Goal: Task Accomplishment & Management: Use online tool/utility

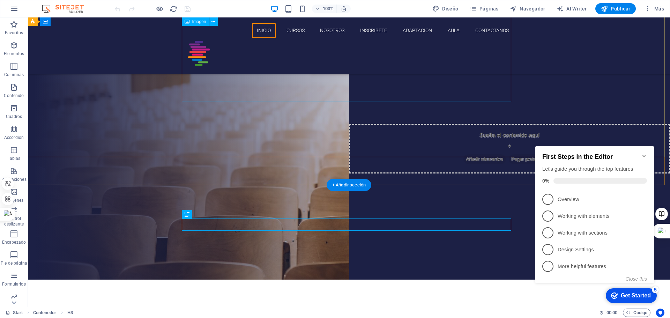
scroll to position [16, 0]
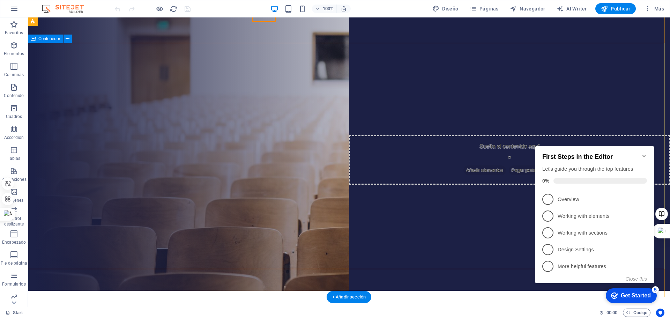
click at [97, 103] on div "cursos inscribete" at bounding box center [349, 181] width 642 height 247
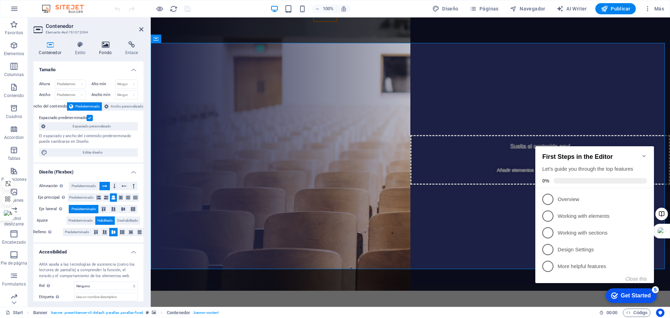
click at [111, 51] on h4 "Fondo" at bounding box center [107, 48] width 26 height 15
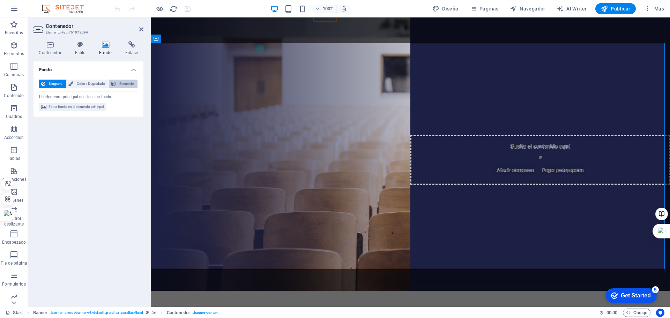
click at [116, 84] on icon at bounding box center [113, 84] width 5 height 8
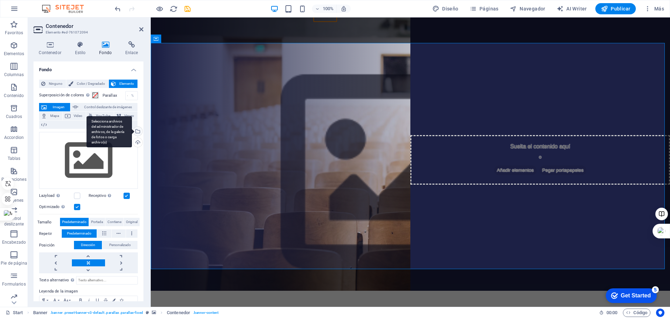
click at [136, 129] on div "Selecciona archivos del administrador de archivos, de la galería de fotos o car…" at bounding box center [137, 132] width 10 height 10
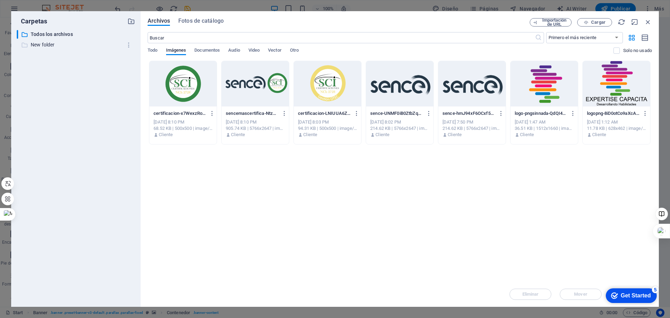
click at [45, 46] on p "New folder" at bounding box center [76, 45] width 91 height 8
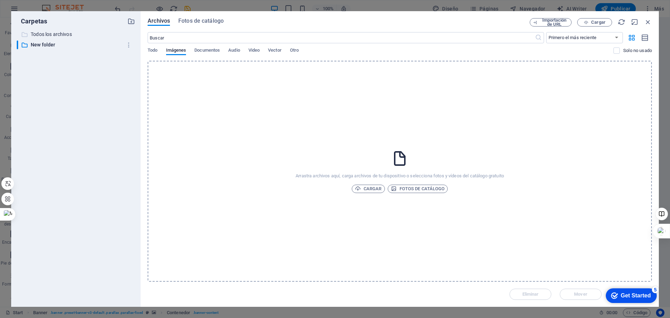
click at [54, 35] on p "Todos los archivos" at bounding box center [76, 34] width 91 height 8
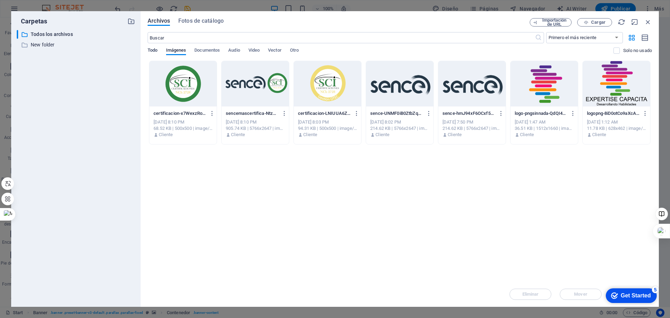
click at [155, 51] on span "Todo" at bounding box center [153, 51] width 10 height 10
click at [660, 46] on div "Carpetas ​ Todos los archivos Todos los archivos ​ New folder New folder Archiv…" at bounding box center [335, 159] width 670 height 318
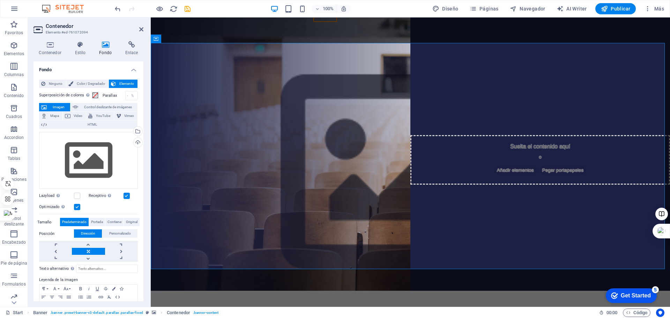
click at [186, 157] on figure at bounding box center [410, 174] width 519 height 252
click at [187, 156] on figure at bounding box center [410, 174] width 519 height 252
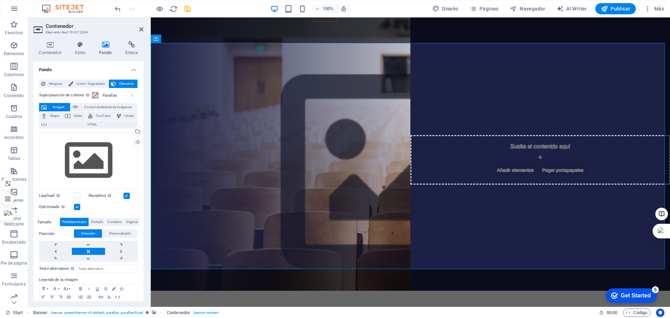
click at [187, 156] on figure at bounding box center [410, 174] width 519 height 252
click at [626, 188] on figure at bounding box center [410, 174] width 519 height 252
click at [89, 84] on span "Color / Degradado" at bounding box center [90, 84] width 31 height 8
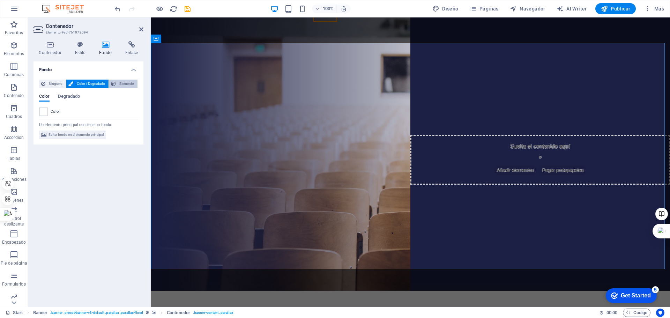
click at [122, 81] on span "Elemento" at bounding box center [126, 84] width 17 height 8
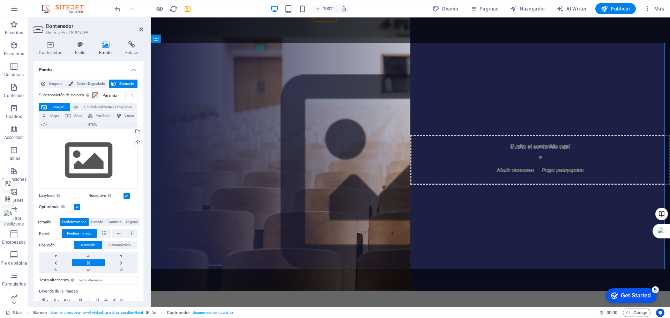
click at [110, 46] on icon at bounding box center [105, 44] width 23 height 7
click at [83, 164] on div "Arrastra archivos aquí, haz clic para escoger archivos o selecciona archivos de…" at bounding box center [88, 160] width 99 height 57
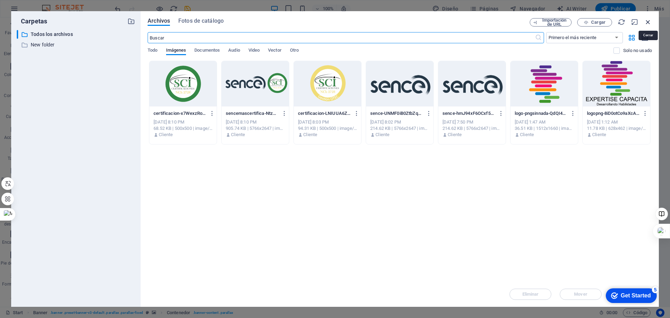
click at [650, 23] on icon "button" at bounding box center [648, 22] width 8 height 8
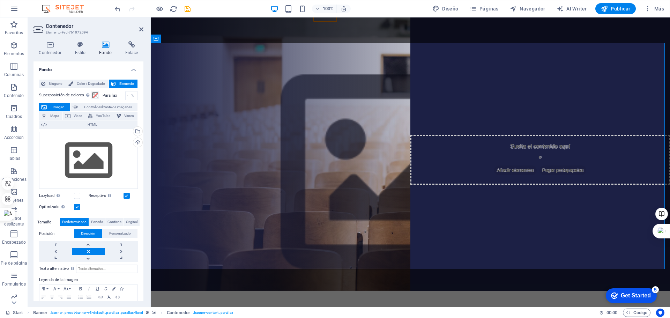
click at [205, 181] on figure at bounding box center [410, 174] width 519 height 252
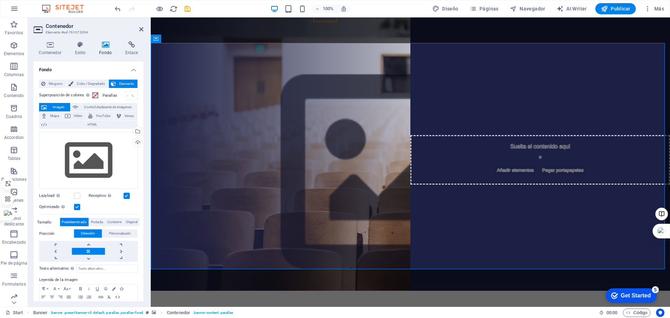
click at [205, 181] on figure at bounding box center [410, 174] width 519 height 252
click at [330, 22] on nav "inicio cursos nosotros inscribete adaptacion aula Contactanos" at bounding box center [411, 14] width 330 height 15
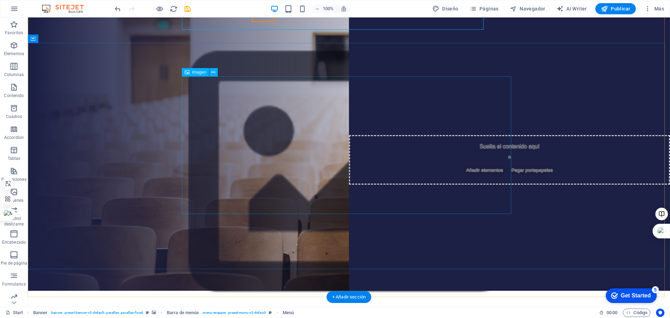
click at [134, 140] on figure at bounding box center [349, 174] width 642 height 252
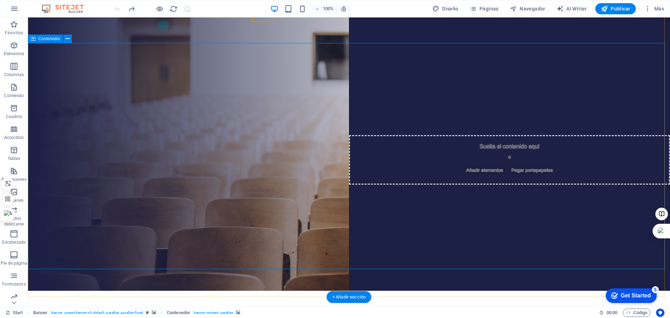
click at [97, 148] on div "cursos inscribete" at bounding box center [349, 181] width 642 height 247
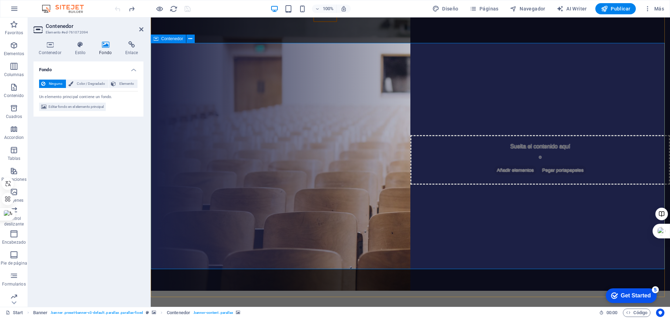
click at [223, 157] on div "cursos inscribete" at bounding box center [410, 181] width 519 height 247
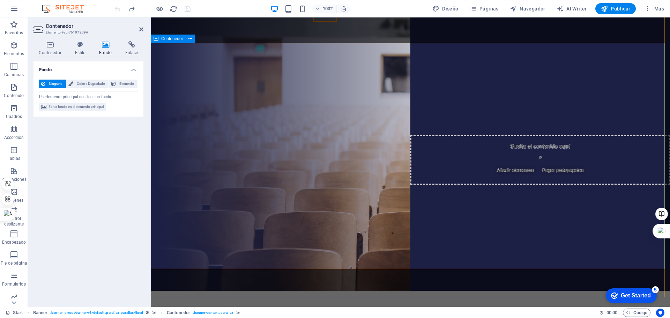
click at [223, 157] on div "cursos inscribete" at bounding box center [410, 181] width 519 height 247
click at [96, 108] on span "Editar fondo en el elemento principal" at bounding box center [76, 107] width 55 height 8
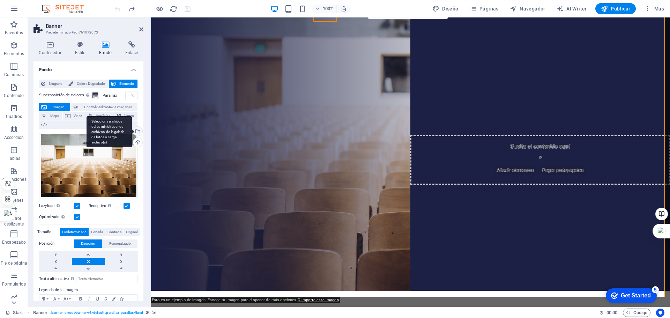
click at [132, 131] on div "Selecciona archivos del administrador de archivos, de la galería de fotos o car…" at bounding box center [109, 131] width 45 height 31
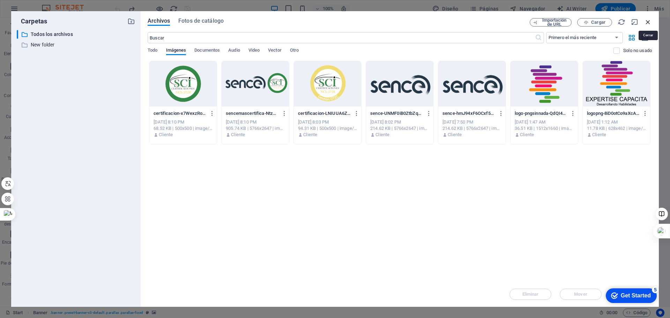
drag, startPoint x: 650, startPoint y: 21, endPoint x: 488, endPoint y: 8, distance: 162.5
click at [650, 21] on icon "button" at bounding box center [648, 22] width 8 height 8
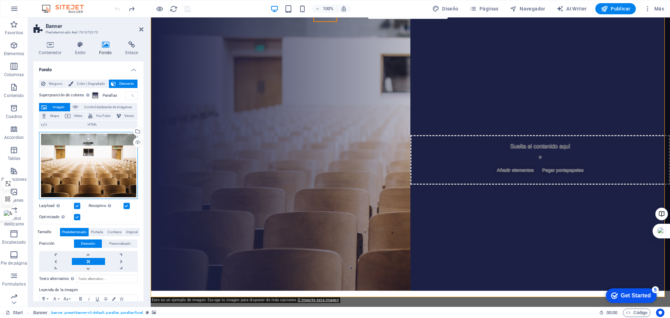
click at [92, 160] on div "Arrastra archivos aquí, haz clic para escoger archivos o selecciona archivos de…" at bounding box center [88, 165] width 99 height 67
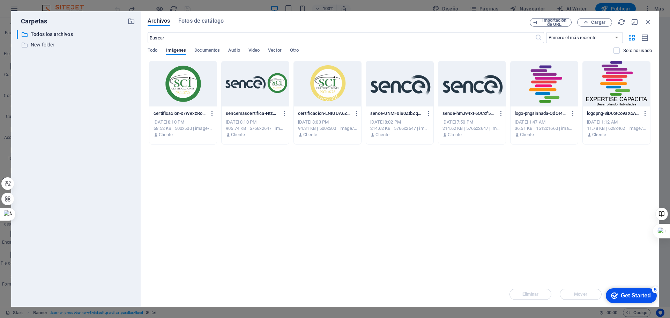
click at [92, 160] on div "​ Todos los archivos Todos los archivos ​ New folder New folder" at bounding box center [76, 165] width 118 height 271
click at [645, 23] on icon "button" at bounding box center [648, 22] width 8 height 8
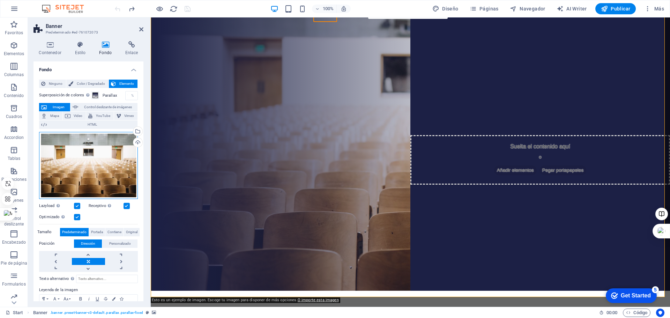
click at [108, 171] on div "Arrastra archivos aquí, haz clic para escoger archivos o selecciona archivos de…" at bounding box center [88, 165] width 99 height 67
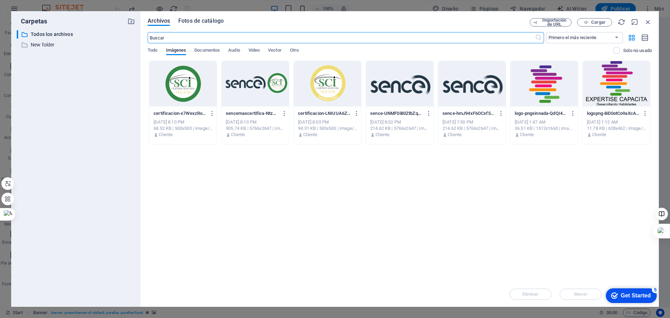
click at [195, 22] on span "Fotos de catálogo" at bounding box center [200, 21] width 45 height 8
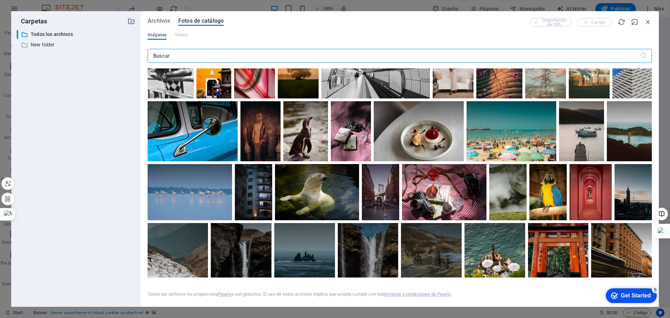
scroll to position [2805, 0]
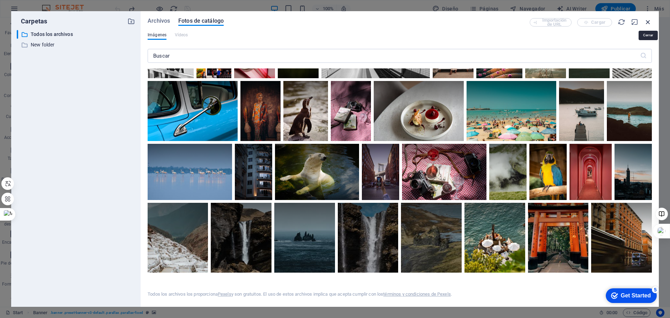
drag, startPoint x: 649, startPoint y: 22, endPoint x: 498, endPoint y: 5, distance: 151.5
click at [649, 22] on icon "button" at bounding box center [648, 22] width 8 height 8
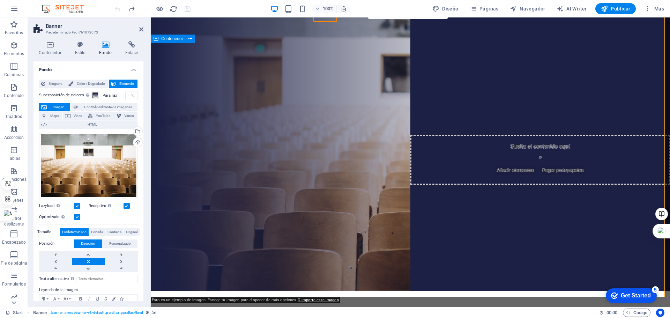
click at [269, 110] on figure at bounding box center [411, 160] width 330 height 138
select select "px"
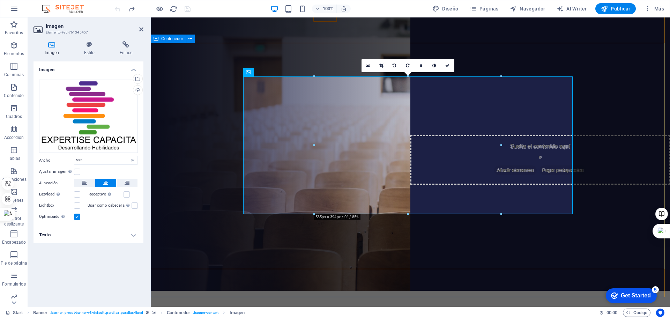
click at [205, 118] on div "cursos inscribete" at bounding box center [410, 181] width 519 height 247
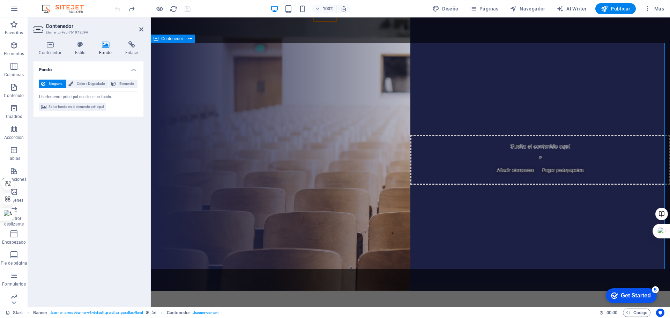
click at [205, 118] on div "cursos inscribete" at bounding box center [410, 181] width 519 height 247
click at [204, 146] on div "cursos inscribete" at bounding box center [410, 181] width 519 height 247
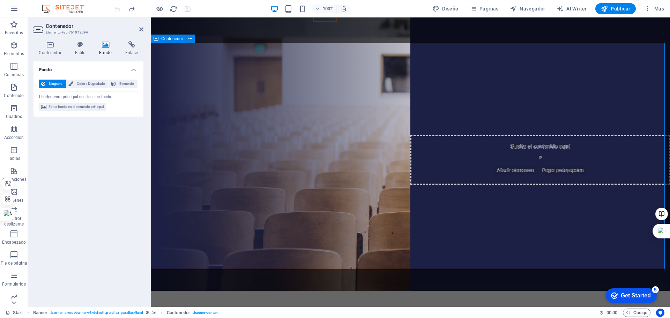
click at [204, 146] on div "cursos inscribete" at bounding box center [410, 181] width 519 height 247
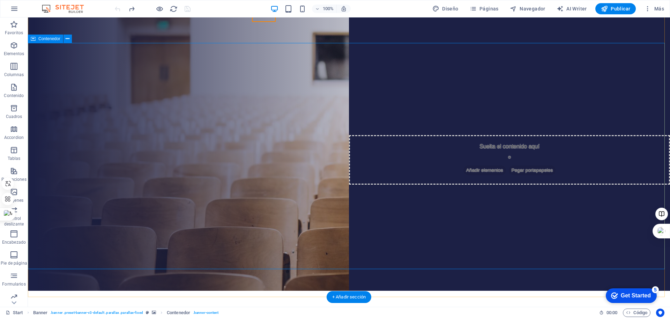
click at [96, 150] on div "cursos inscribete" at bounding box center [349, 181] width 642 height 247
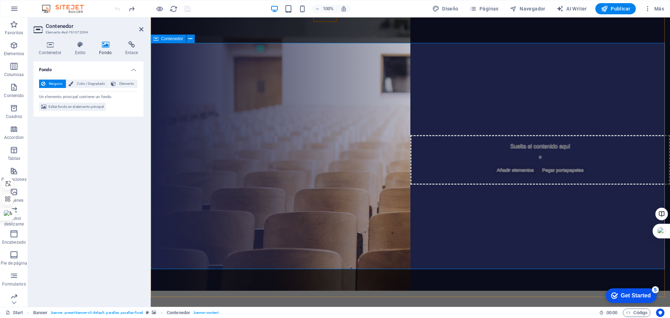
click at [194, 154] on div "cursos inscribete" at bounding box center [410, 181] width 519 height 247
click at [239, 139] on div "cursos inscribete" at bounding box center [410, 181] width 519 height 247
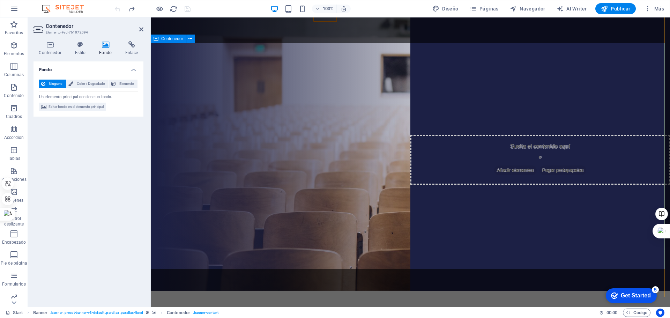
click at [239, 139] on div "cursos inscribete" at bounding box center [410, 181] width 519 height 247
drag, startPoint x: 239, startPoint y: 139, endPoint x: 153, endPoint y: 113, distance: 90.0
click at [238, 139] on div "cursos inscribete" at bounding box center [410, 181] width 519 height 247
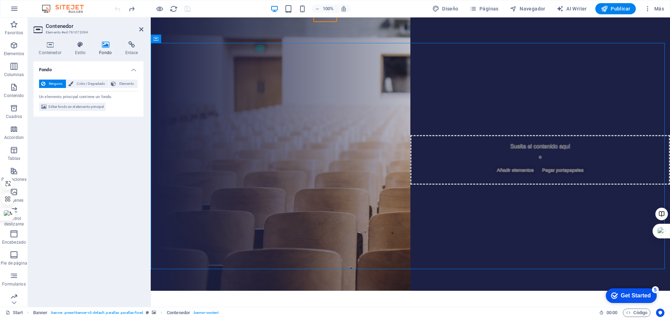
click at [77, 112] on div "Ninguno Color / Degradado Elemento Estirar fondo a ancho completo Superposición…" at bounding box center [89, 95] width 110 height 43
click at [81, 108] on span "Editar fondo en el elemento principal" at bounding box center [76, 107] width 55 height 8
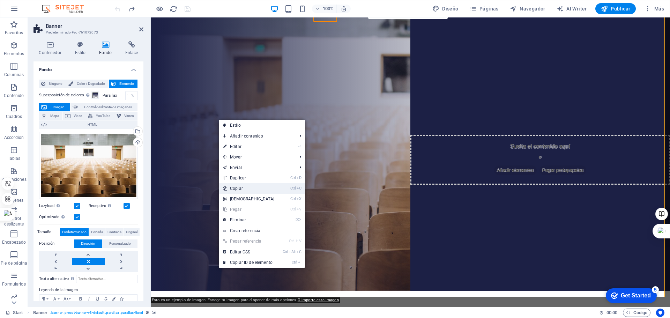
click at [237, 189] on link "Ctrl C Copiar" at bounding box center [249, 188] width 60 height 10
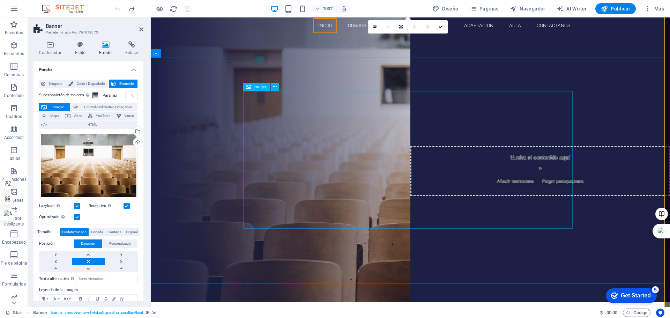
scroll to position [0, 0]
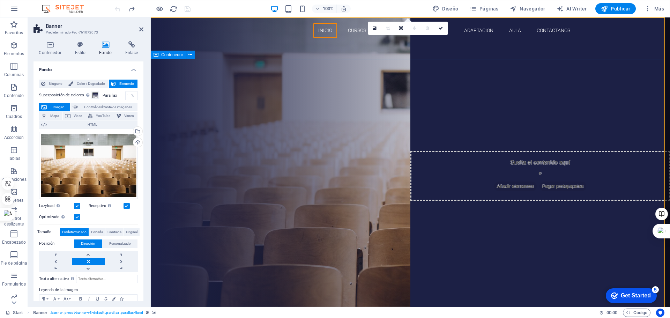
click at [647, 74] on div "cursos inscribete" at bounding box center [410, 197] width 519 height 247
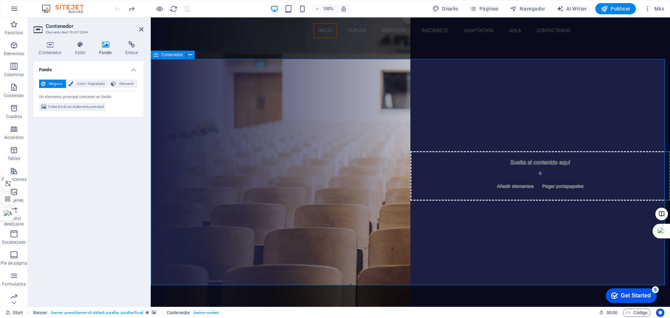
click at [647, 74] on div "cursos inscribete" at bounding box center [410, 197] width 519 height 247
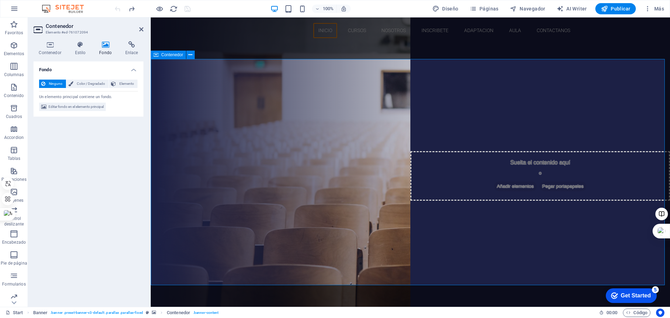
click at [647, 74] on div "cursos inscribete" at bounding box center [410, 197] width 519 height 247
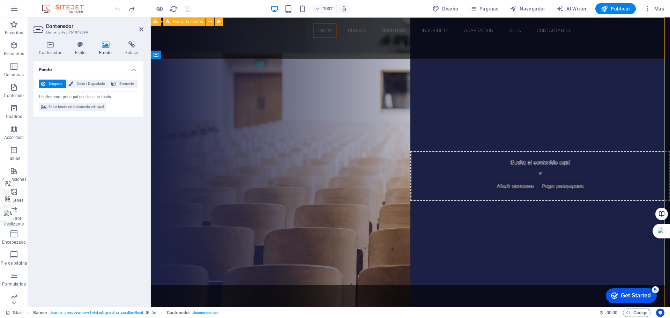
click at [643, 40] on div "inicio cursos nosotros inscribete adaptacion aula Contactanos" at bounding box center [410, 45] width 519 height 57
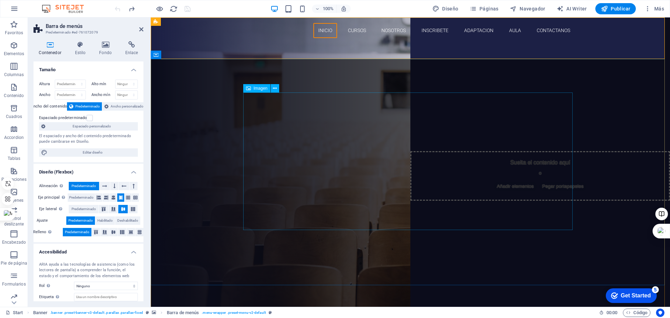
click at [271, 168] on figure at bounding box center [411, 177] width 330 height 138
select select "px"
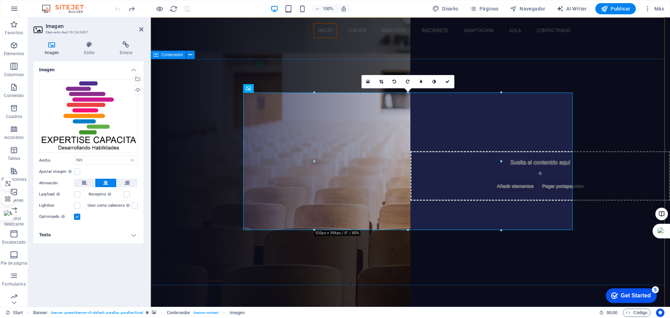
click at [206, 172] on div "cursos inscribete" at bounding box center [410, 197] width 519 height 247
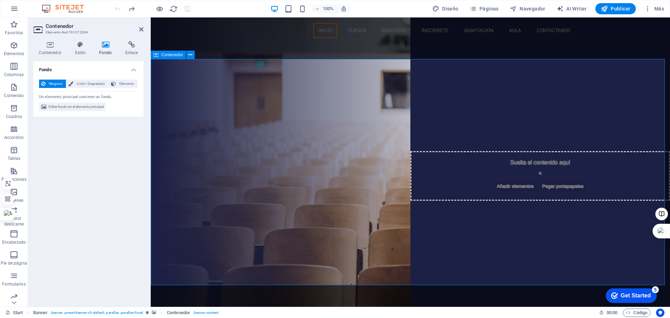
click at [190, 173] on div "cursos inscribete" at bounding box center [410, 197] width 519 height 247
click at [91, 105] on span "Editar fondo en el elemento principal" at bounding box center [76, 107] width 55 height 8
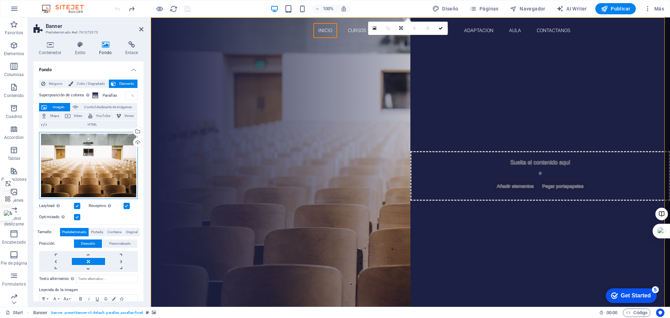
click at [101, 157] on div "Arrastra archivos aquí, haz clic para escoger archivos o selecciona archivos de…" at bounding box center [88, 165] width 99 height 67
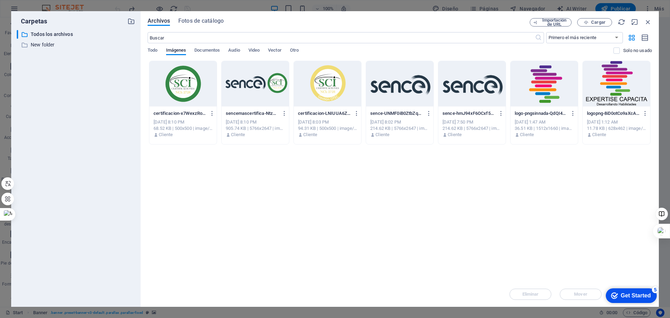
click at [44, 40] on div "​ Todos los archivos Todos los archivos ​ New folder New folder" at bounding box center [76, 165] width 118 height 271
click at [47, 31] on p "Todos los archivos" at bounding box center [76, 34] width 91 height 8
click at [644, 36] on icon "button" at bounding box center [646, 38] width 8 height 8
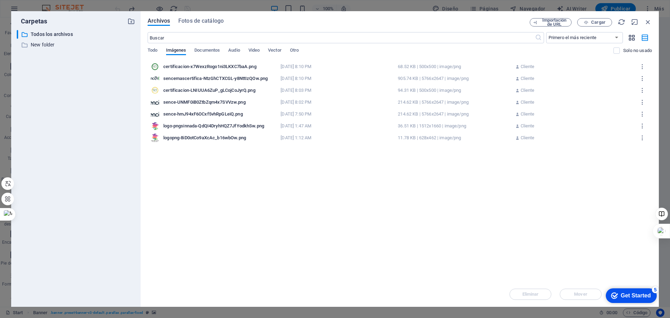
click at [631, 38] on icon "button" at bounding box center [632, 38] width 8 height 8
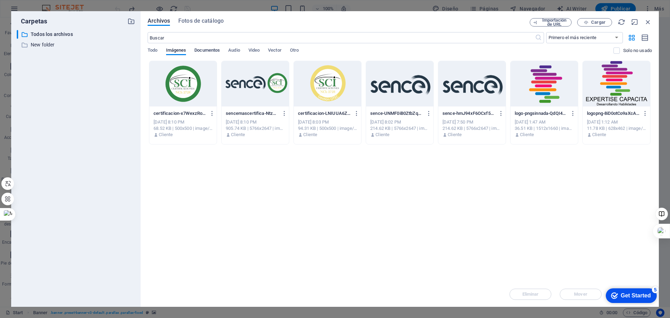
click at [208, 49] on span "Documentos" at bounding box center [206, 51] width 25 height 10
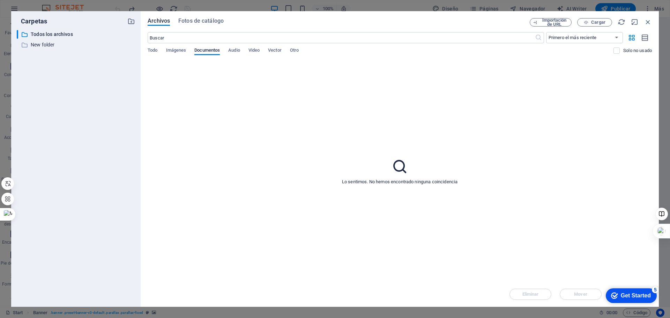
click at [145, 49] on div "Archivos Fotos de catálogo Importación de URL Cargar ​ Primero el más reciente …" at bounding box center [400, 159] width 518 height 296
click at [148, 49] on span "Todo" at bounding box center [153, 51] width 10 height 10
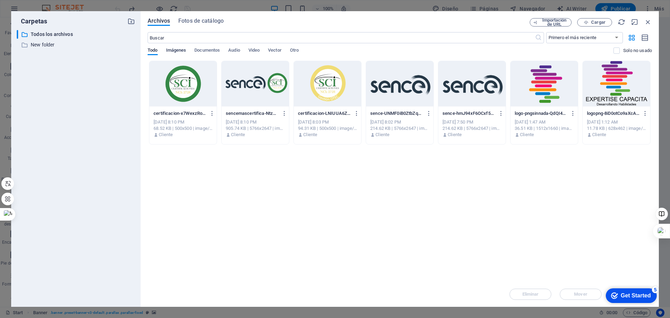
click at [177, 48] on span "Imágenes" at bounding box center [176, 51] width 20 height 10
click at [200, 49] on span "Documentos" at bounding box center [206, 51] width 25 height 10
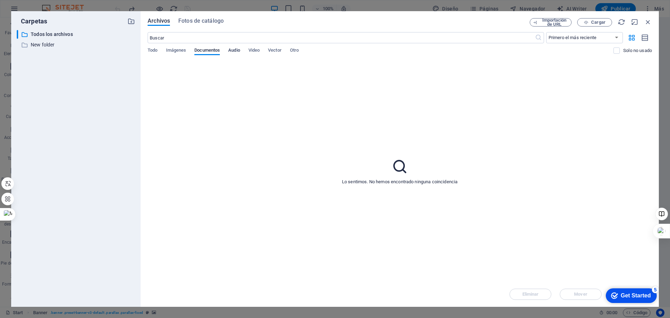
click at [235, 51] on span "Audio" at bounding box center [234, 51] width 12 height 10
click at [260, 51] on span "Video" at bounding box center [254, 51] width 11 height 10
click at [274, 49] on span "Vector" at bounding box center [275, 51] width 14 height 10
click at [298, 50] on span "Otro" at bounding box center [294, 51] width 9 height 10
click at [157, 49] on span "Todo" at bounding box center [153, 51] width 10 height 10
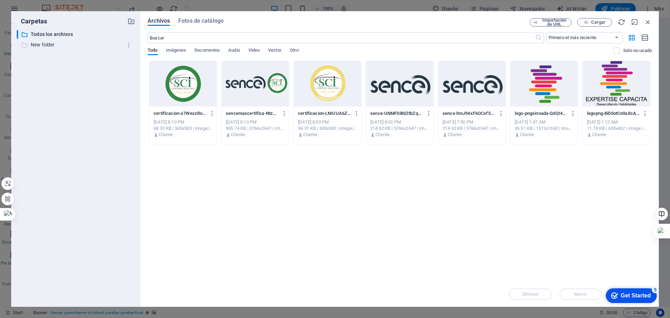
click at [47, 48] on p "New folder" at bounding box center [76, 45] width 91 height 8
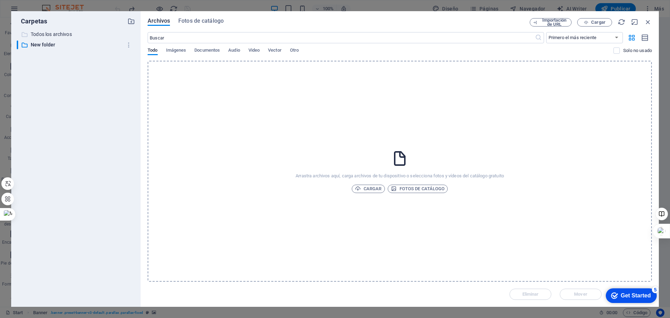
click at [52, 35] on p "Todos los archivos" at bounding box center [76, 34] width 91 height 8
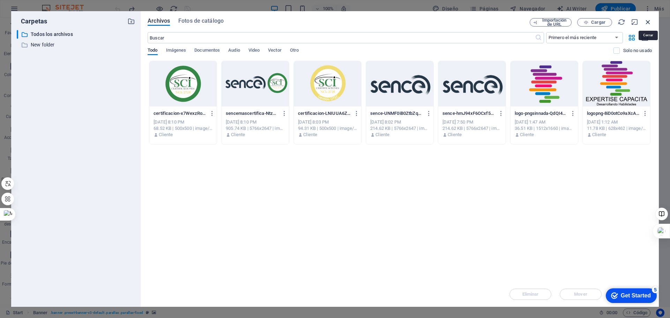
click at [645, 22] on icon "button" at bounding box center [648, 22] width 8 height 8
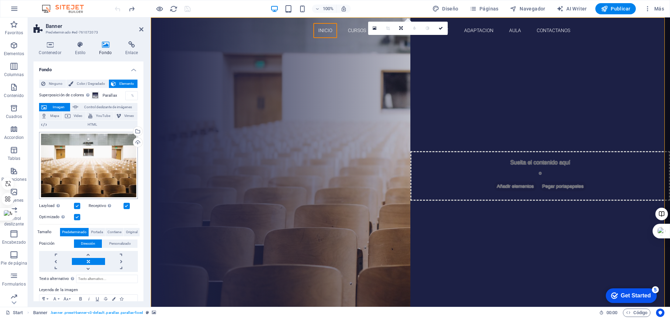
scroll to position [37, 0]
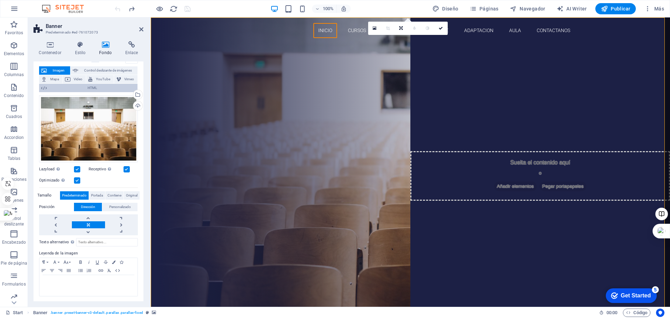
click at [88, 86] on span "HTML" at bounding box center [92, 88] width 87 height 8
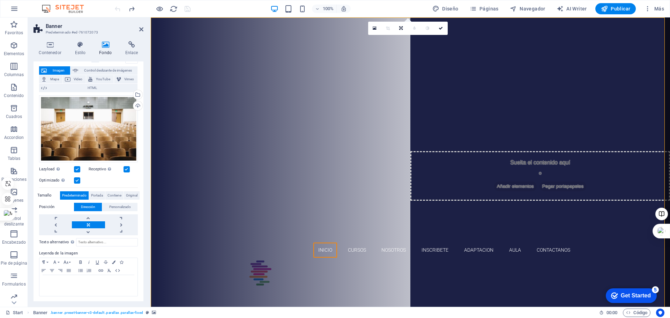
scroll to position [0, 0]
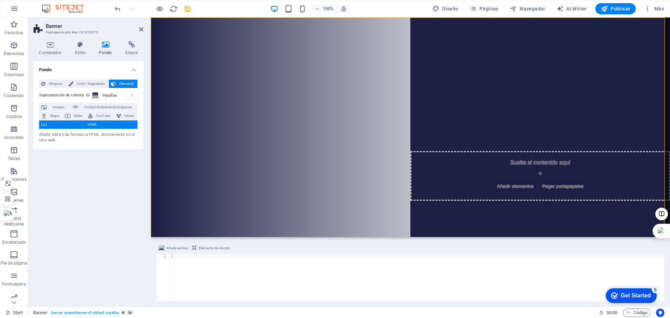
click at [117, 80] on button "Elemento" at bounding box center [123, 84] width 29 height 8
click at [88, 82] on span "Color / Degradado" at bounding box center [90, 84] width 31 height 8
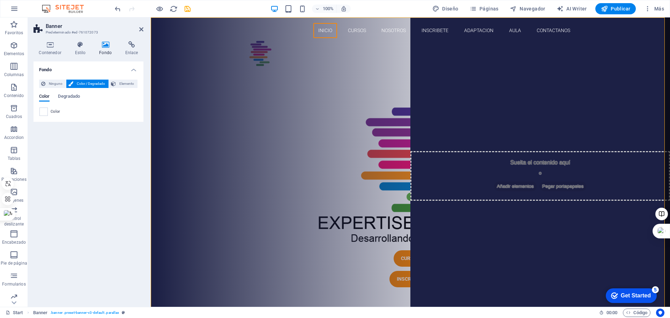
click at [103, 48] on icon at bounding box center [105, 44] width 23 height 7
click at [134, 56] on div "Contenedor Estilo Fondo Enlace Tamaño Altura Predeterminado px rem % vh vw Alto…" at bounding box center [89, 171] width 110 height 260
click at [132, 48] on h4 "Enlace" at bounding box center [132, 48] width 24 height 15
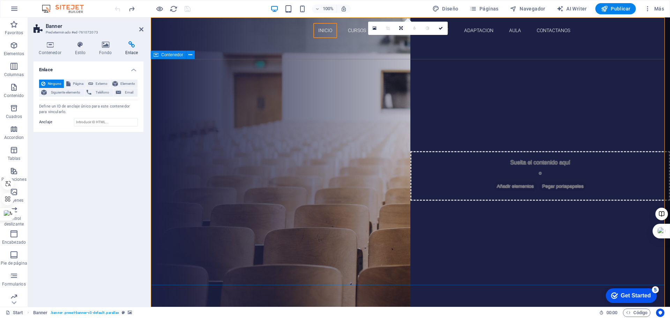
click at [268, 252] on div "cursos inscribete" at bounding box center [410, 197] width 519 height 247
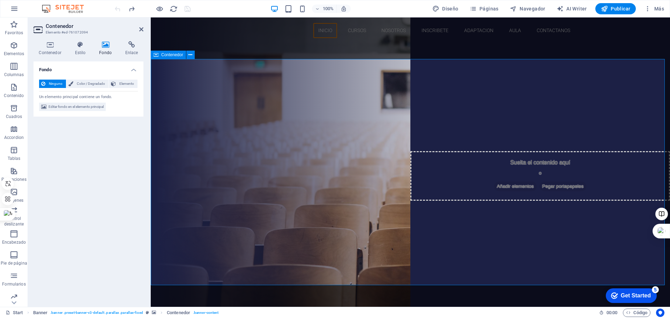
click at [268, 252] on div "cursos inscribete" at bounding box center [410, 197] width 519 height 247
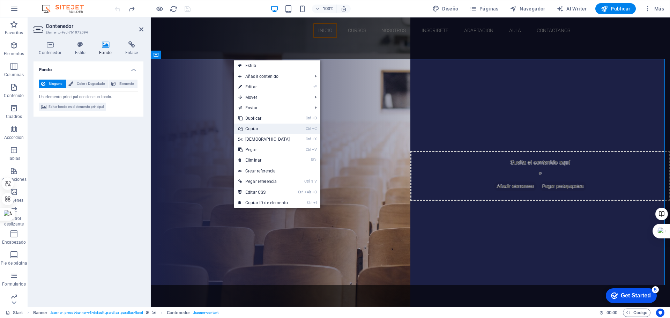
click at [258, 132] on link "Ctrl C Copiar" at bounding box center [264, 129] width 60 height 10
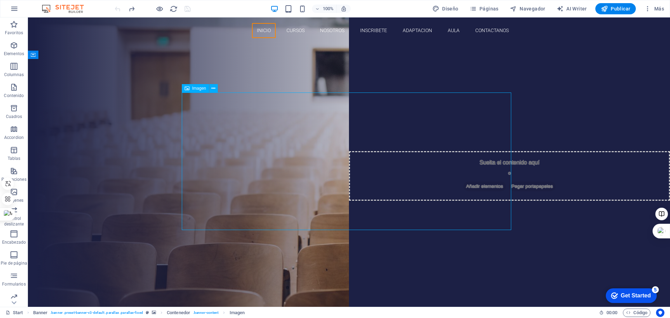
drag, startPoint x: 248, startPoint y: 157, endPoint x: 488, endPoint y: 209, distance: 246.0
click at [488, 209] on figure at bounding box center [349, 177] width 330 height 138
click at [337, 108] on figure at bounding box center [349, 177] width 330 height 138
select select "px"
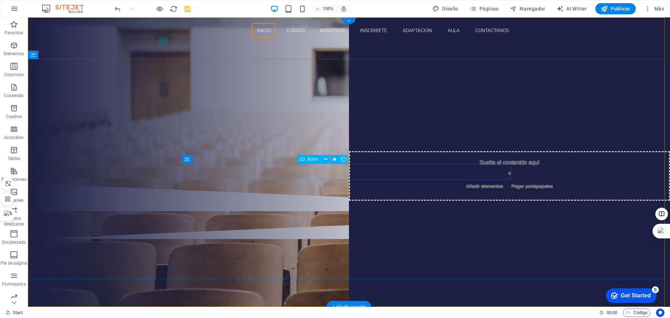
click at [331, 129] on div "cursos" at bounding box center [349, 121] width 330 height 16
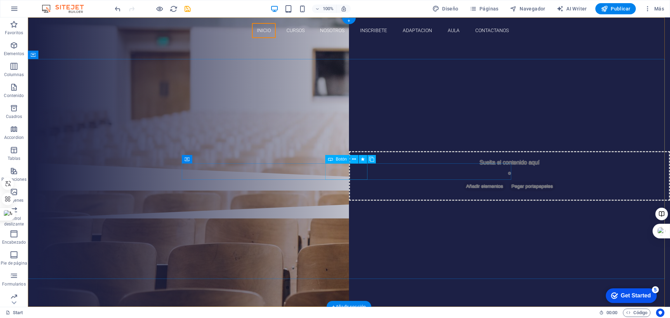
click at [351, 129] on div "inscribete" at bounding box center [349, 121] width 330 height 16
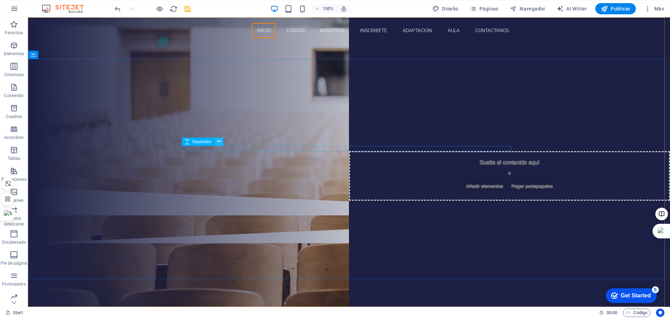
click at [222, 139] on button at bounding box center [219, 142] width 8 height 8
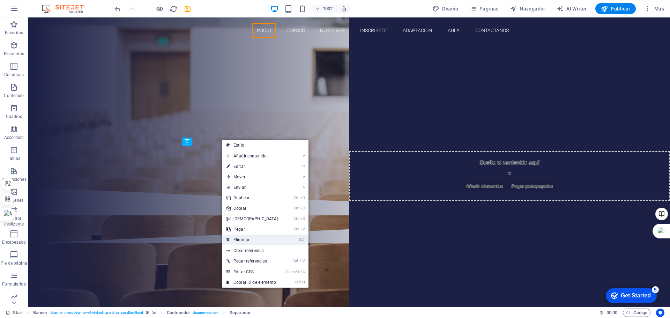
click at [239, 241] on link "⌦ Eliminar" at bounding box center [252, 240] width 60 height 10
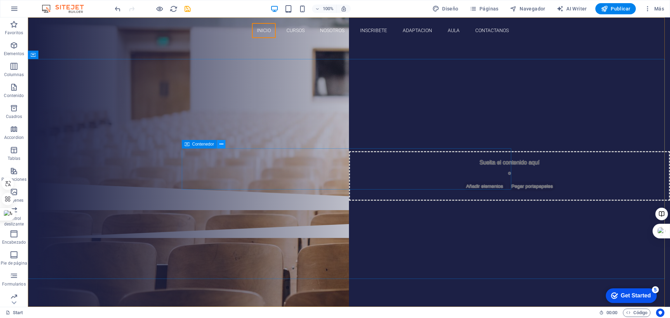
click at [223, 143] on icon at bounding box center [222, 144] width 4 height 7
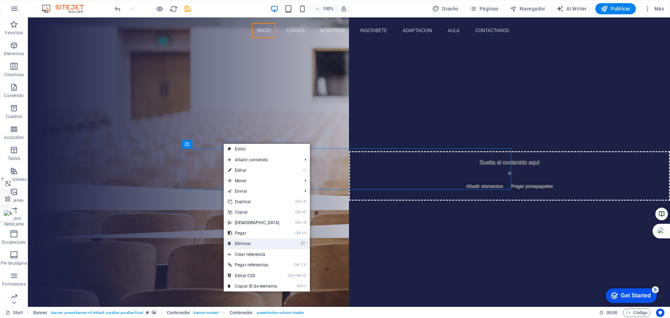
drag, startPoint x: 239, startPoint y: 241, endPoint x: 211, endPoint y: 223, distance: 33.0
click at [239, 241] on link "⌦ Eliminar" at bounding box center [254, 243] width 60 height 10
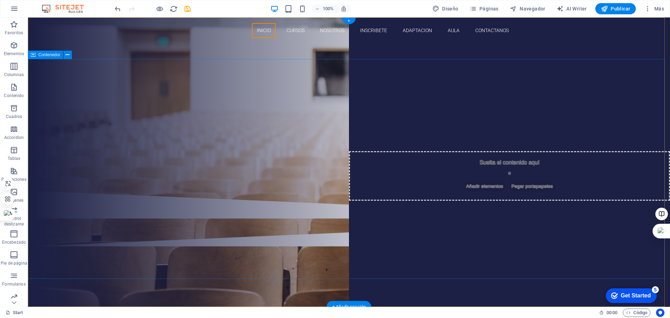
click at [306, 143] on div "Suelta el contenido aquí o Añadir elementos Pegar portapapeles" at bounding box center [349, 132] width 642 height 117
drag, startPoint x: 306, startPoint y: 143, endPoint x: 297, endPoint y: 167, distance: 25.2
click at [298, 167] on div "Suelta el contenido aquí o Añadir elementos Pegar portapapeles" at bounding box center [349, 132] width 642 height 117
click at [227, 110] on div "Suelta el contenido aquí o Añadir elementos Pegar portapapeles" at bounding box center [349, 132] width 642 height 117
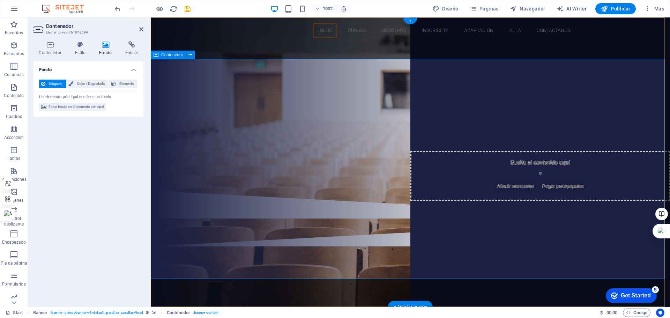
click at [176, 141] on div "Suelta el contenido aquí o Añadir elementos Pegar portapapeles" at bounding box center [410, 132] width 519 height 117
click at [194, 148] on div "Suelta el contenido aquí o Añadir elementos Pegar portapapeles" at bounding box center [410, 132] width 519 height 117
click at [195, 149] on div "Suelta el contenido aquí o Añadir elementos Pegar portapapeles" at bounding box center [410, 132] width 519 height 117
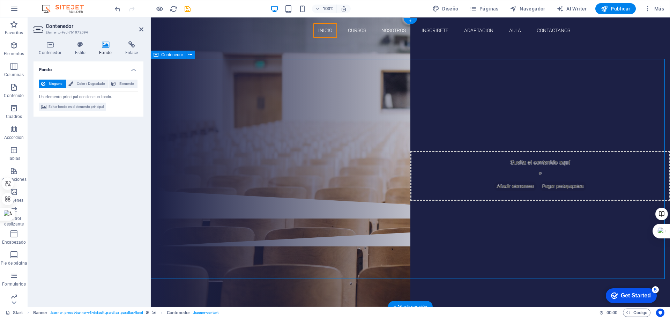
drag, startPoint x: 197, startPoint y: 150, endPoint x: 224, endPoint y: 163, distance: 30.8
click at [200, 153] on div "Suelta el contenido aquí o Añadir elementos Pegar portapapeles" at bounding box center [410, 132] width 519 height 117
click at [520, 157] on div "Suelta el contenido aquí o Añadir elementos Pegar portapapeles" at bounding box center [411, 133] width 330 height 50
click at [516, 191] on div "Suelta el contenido aquí o Añadir elementos Pegar portapapeles" at bounding box center [410, 132] width 519 height 117
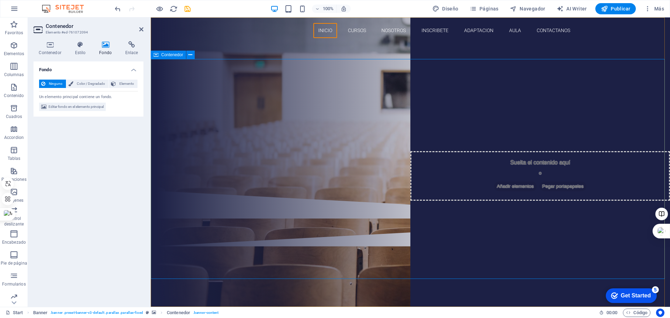
click at [385, 113] on div "Suelta el contenido aquí o Añadir elementos Pegar portapapeles" at bounding box center [410, 132] width 519 height 117
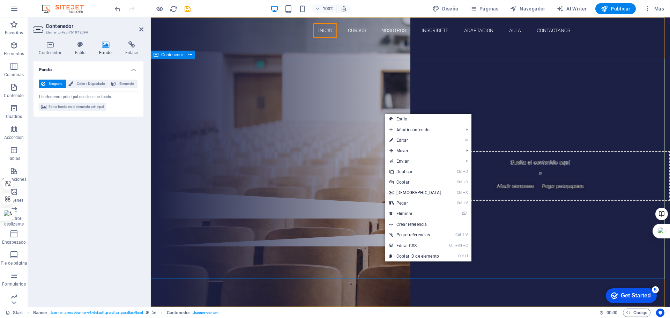
click at [349, 124] on div "Suelta el contenido aquí o Añadir elementos Pegar portapapeles" at bounding box center [410, 132] width 519 height 117
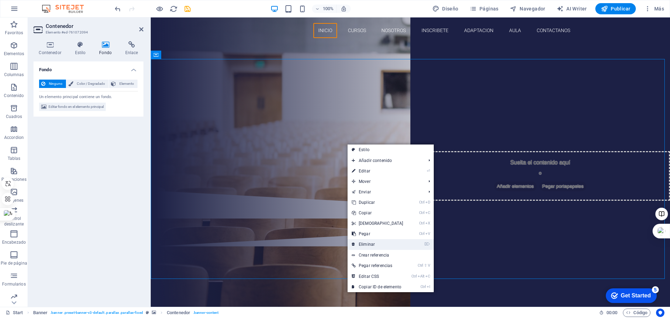
click at [367, 243] on link "⌦ Eliminar" at bounding box center [378, 244] width 60 height 10
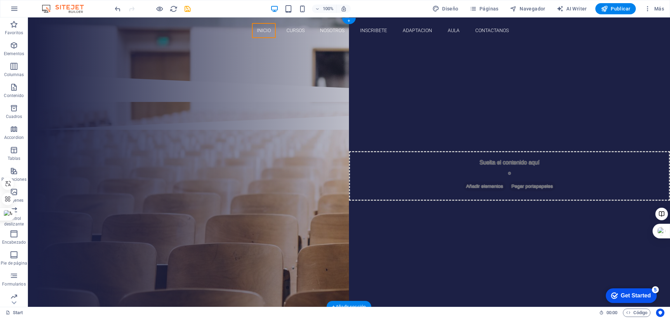
click at [369, 145] on figure at bounding box center [349, 161] width 642 height 289
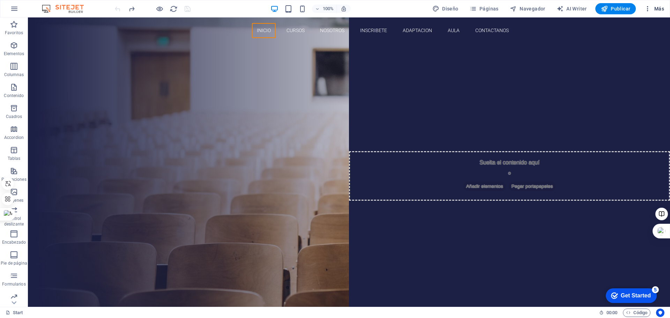
click at [661, 5] on span "Más" at bounding box center [654, 8] width 20 height 7
